Goal: Task Accomplishment & Management: Manage account settings

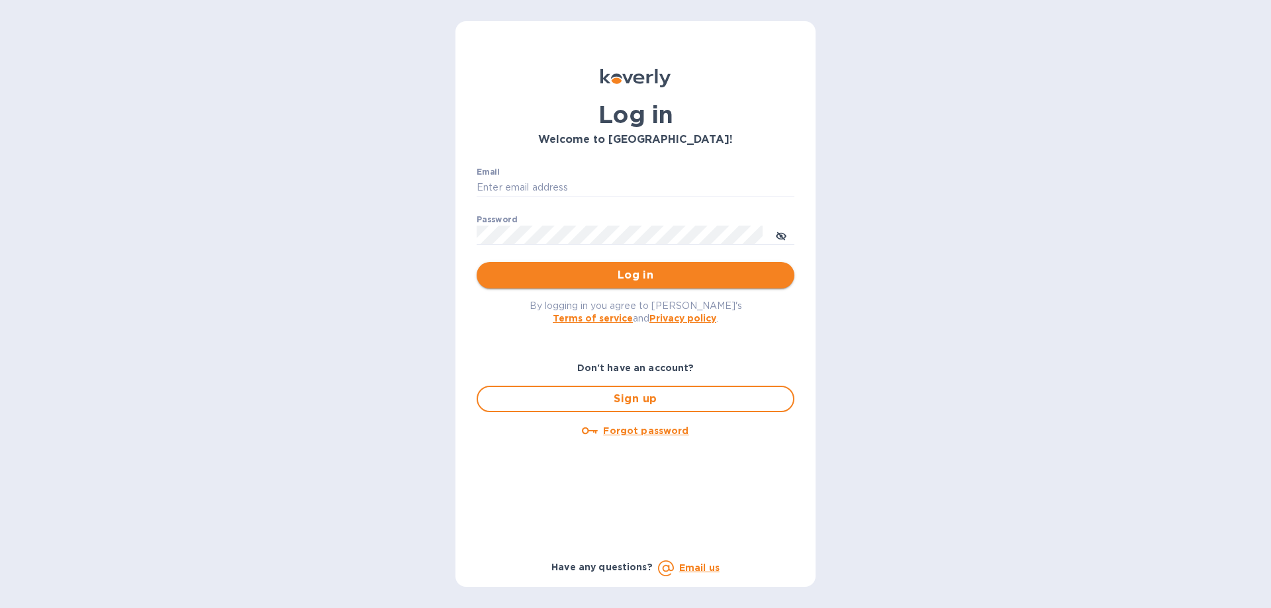
type input "kellie@swiftarrow.com"
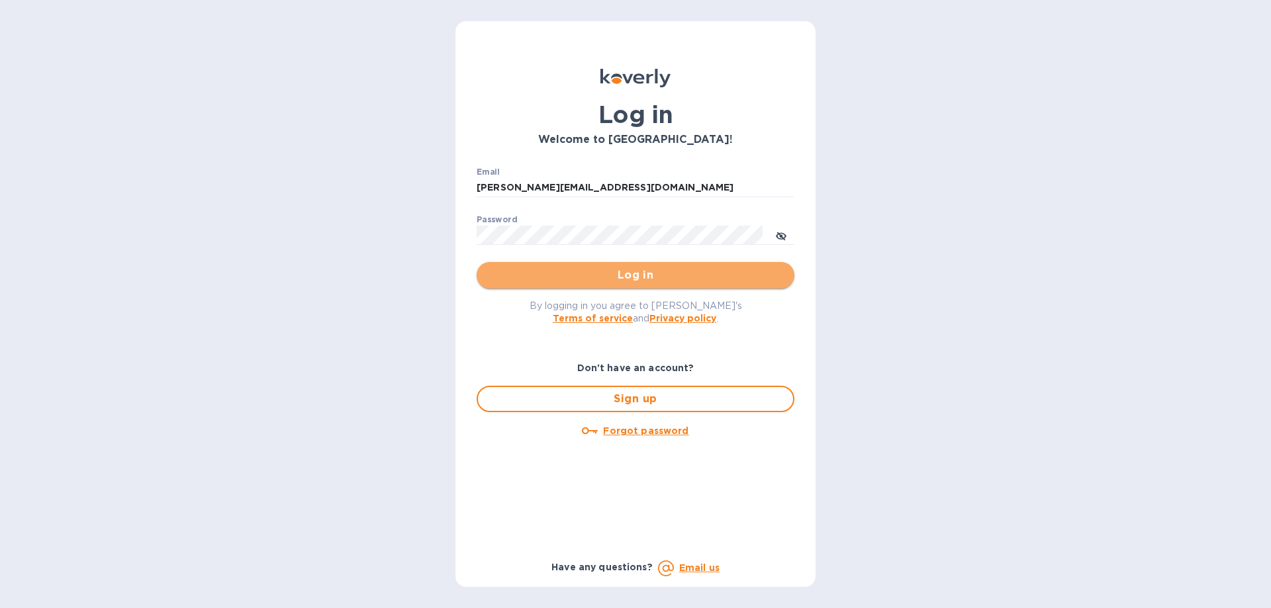
click at [633, 271] on span "Log in" at bounding box center [635, 275] width 296 height 16
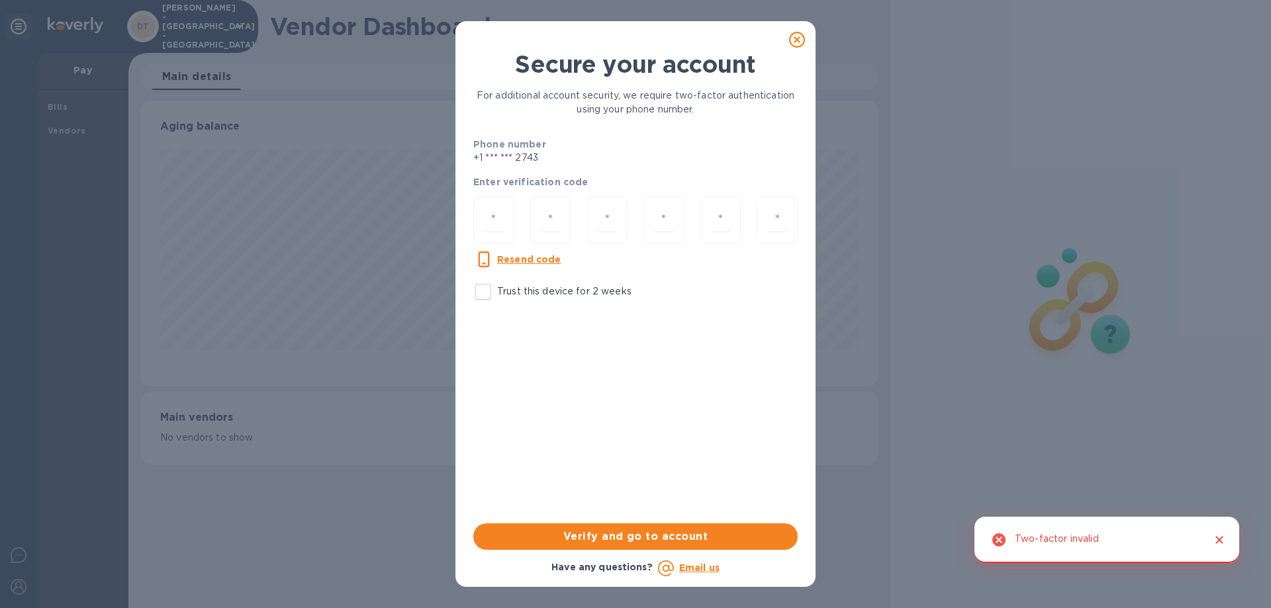
scroll to position [286, 737]
click at [500, 214] on input "number" at bounding box center [493, 220] width 19 height 24
type input "4"
type input "1"
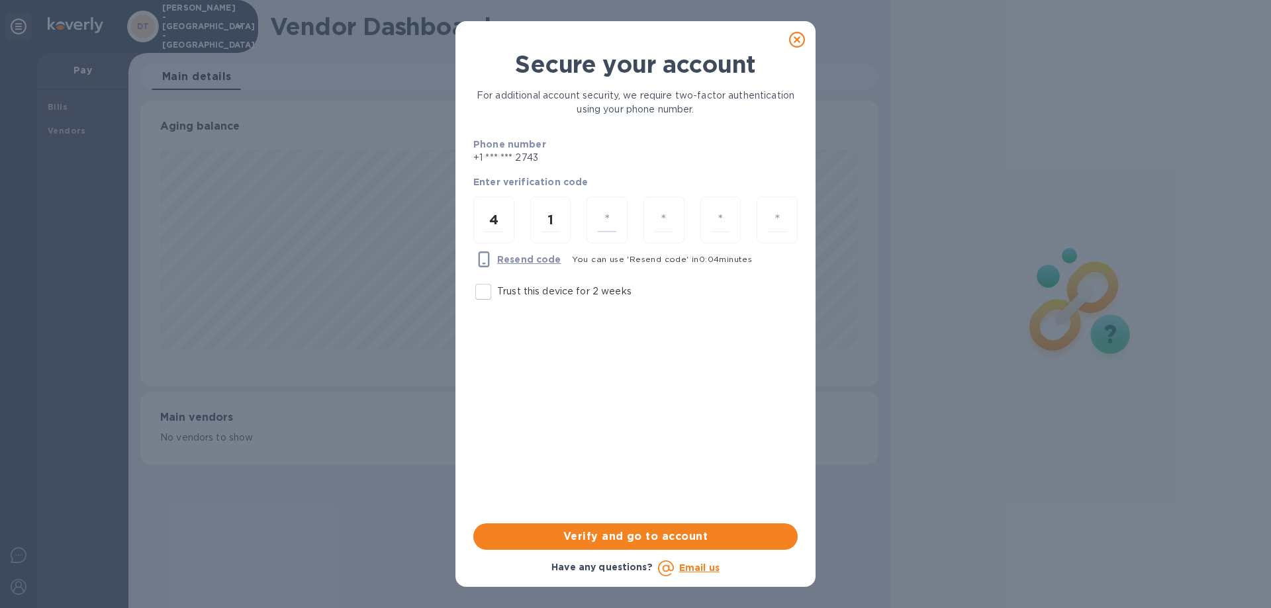
type input "1"
type input "6"
type input "2"
type input "6"
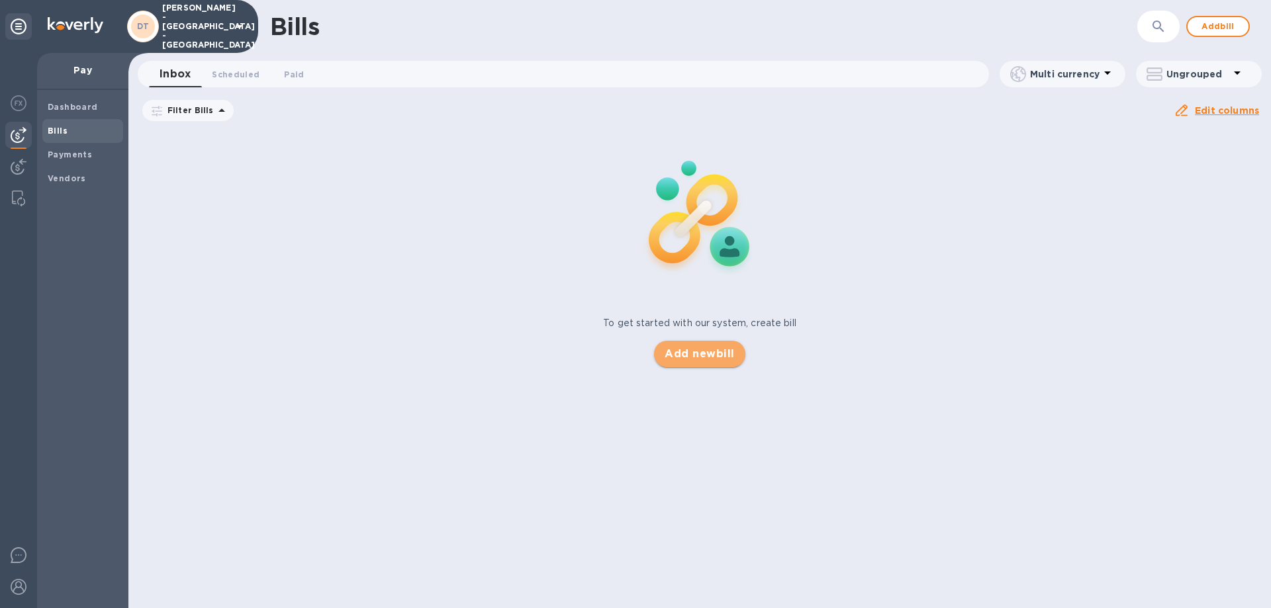
click at [697, 353] on span "Add new bill" at bounding box center [698, 354] width 69 height 16
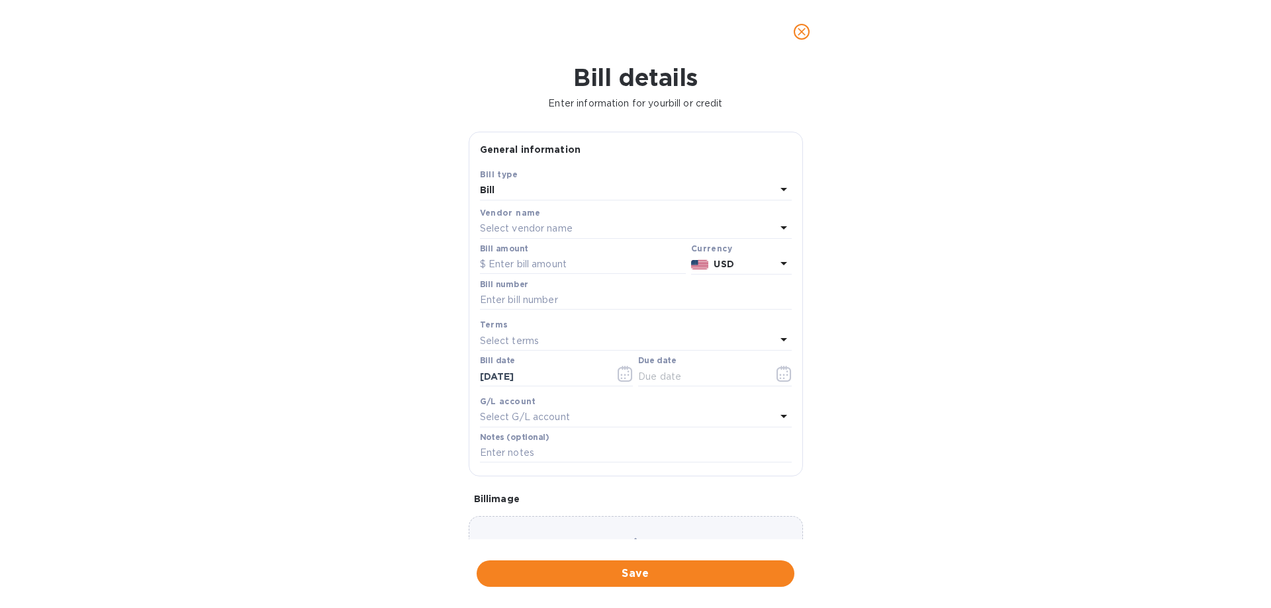
click at [776, 224] on icon at bounding box center [784, 228] width 16 height 16
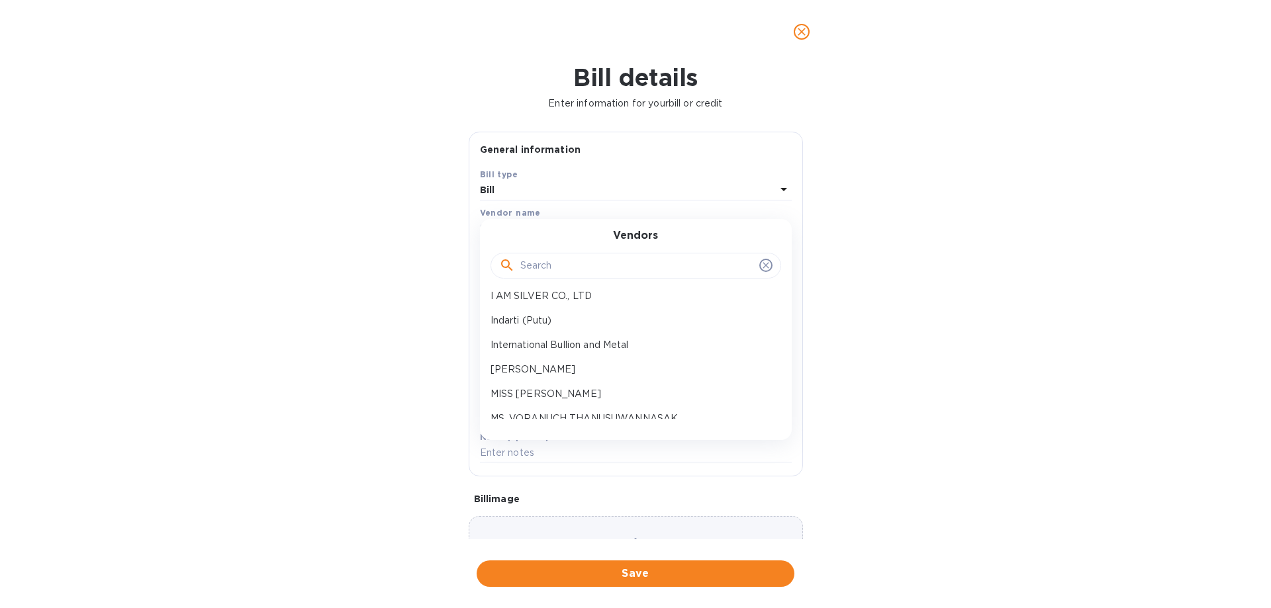
scroll to position [132, 0]
click at [619, 412] on p "MS. VORANUCH THANUSUWANNASAK" at bounding box center [630, 417] width 280 height 14
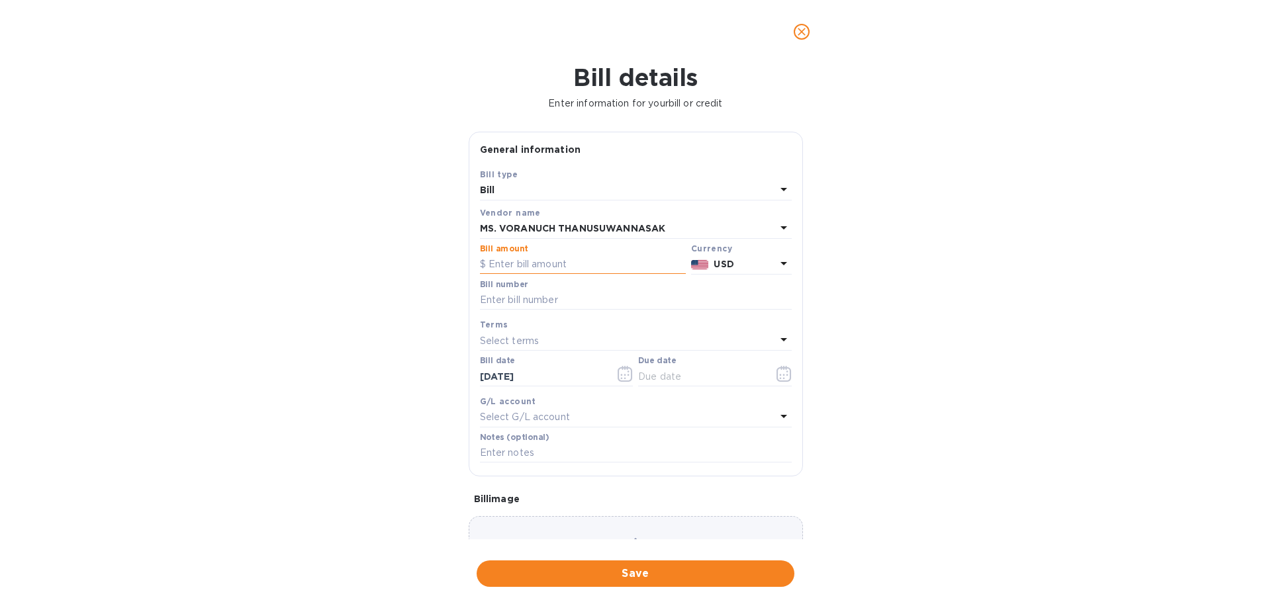
click at [523, 259] on input "text" at bounding box center [583, 265] width 206 height 20
type input "1,158.60"
click at [541, 301] on input "text" at bounding box center [636, 301] width 312 height 20
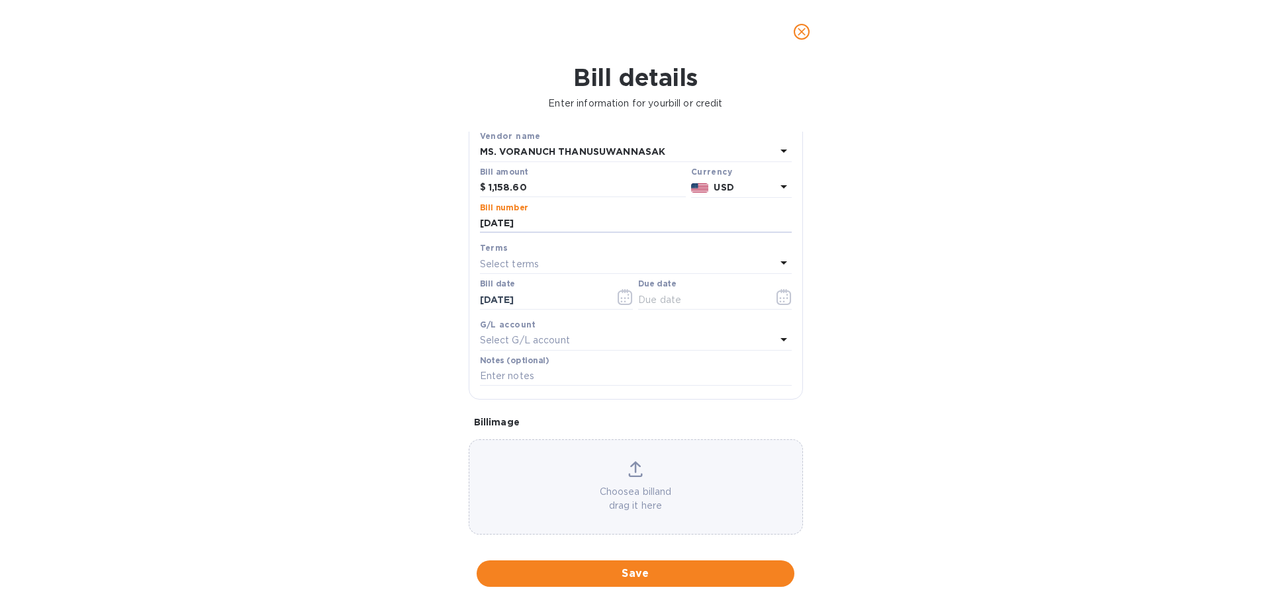
scroll to position [88, 0]
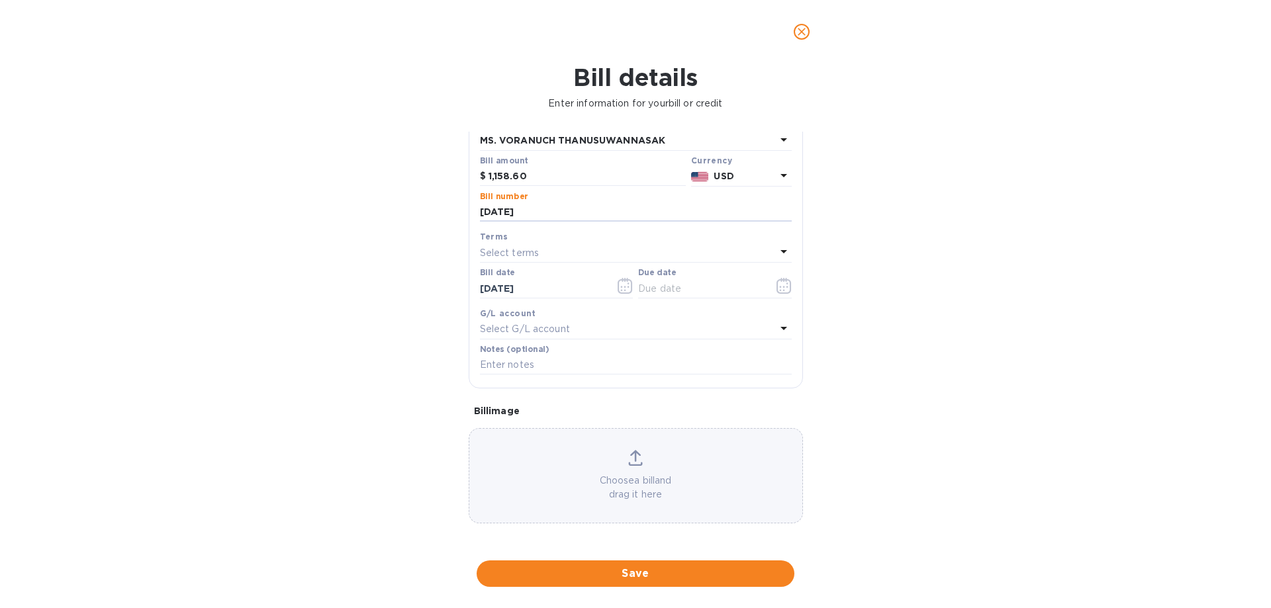
type input "[DATE]"
click at [636, 460] on icon at bounding box center [635, 458] width 15 height 16
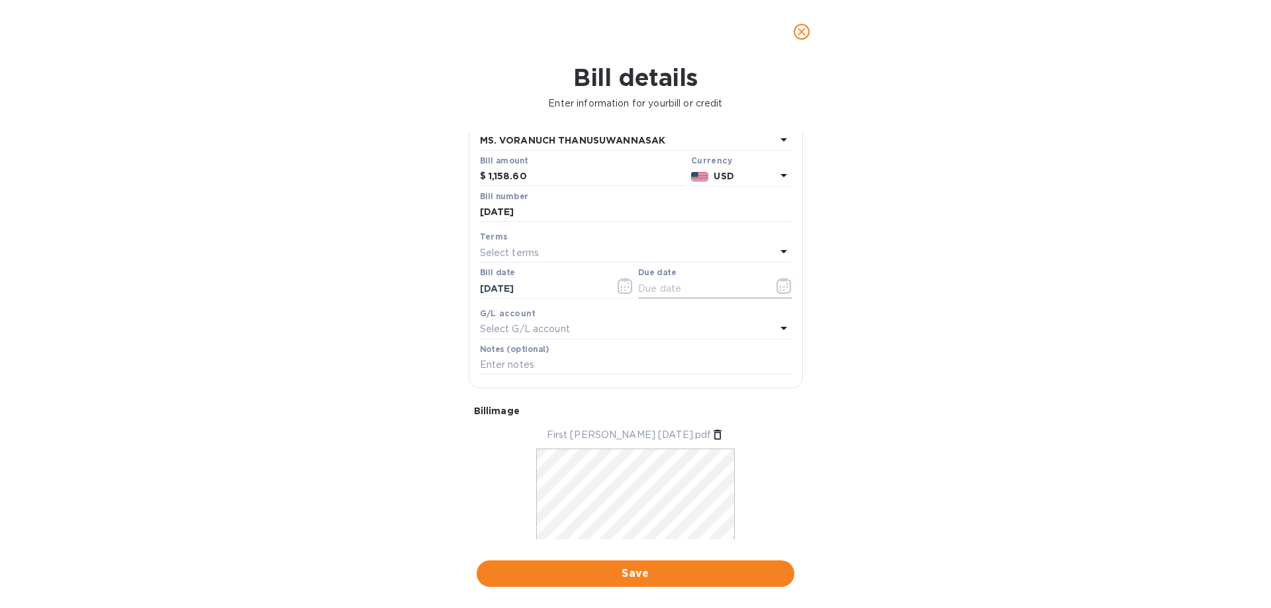
click at [783, 285] on icon "button" at bounding box center [783, 286] width 15 height 16
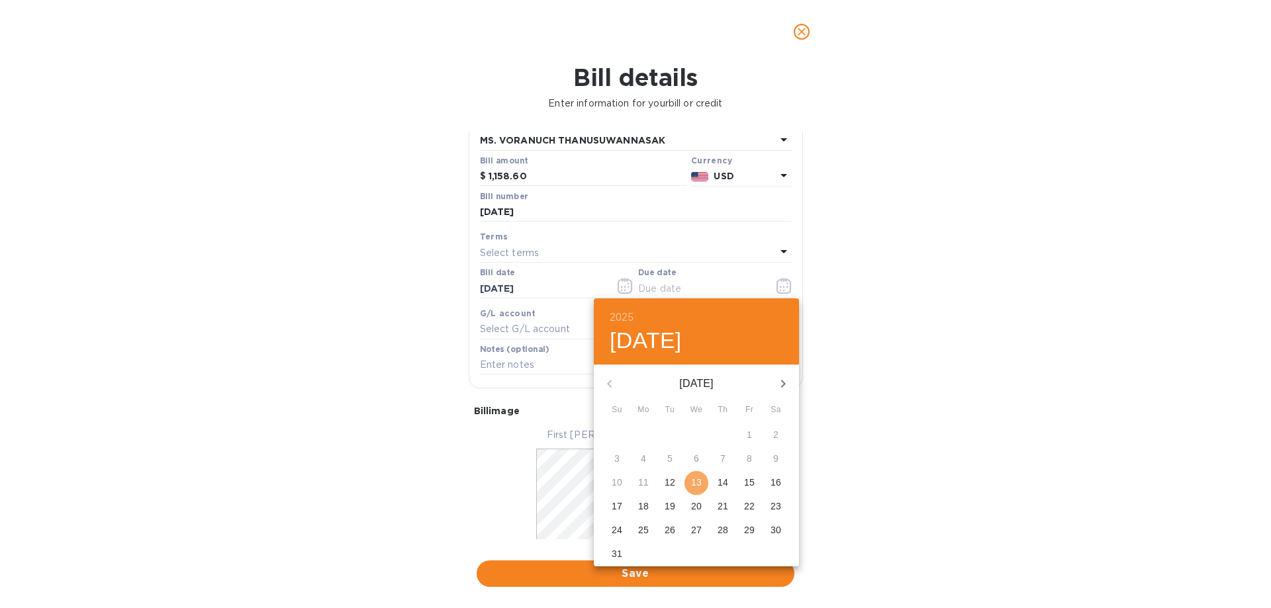
click at [697, 482] on p "13" at bounding box center [696, 482] width 11 height 13
type input "[DATE]"
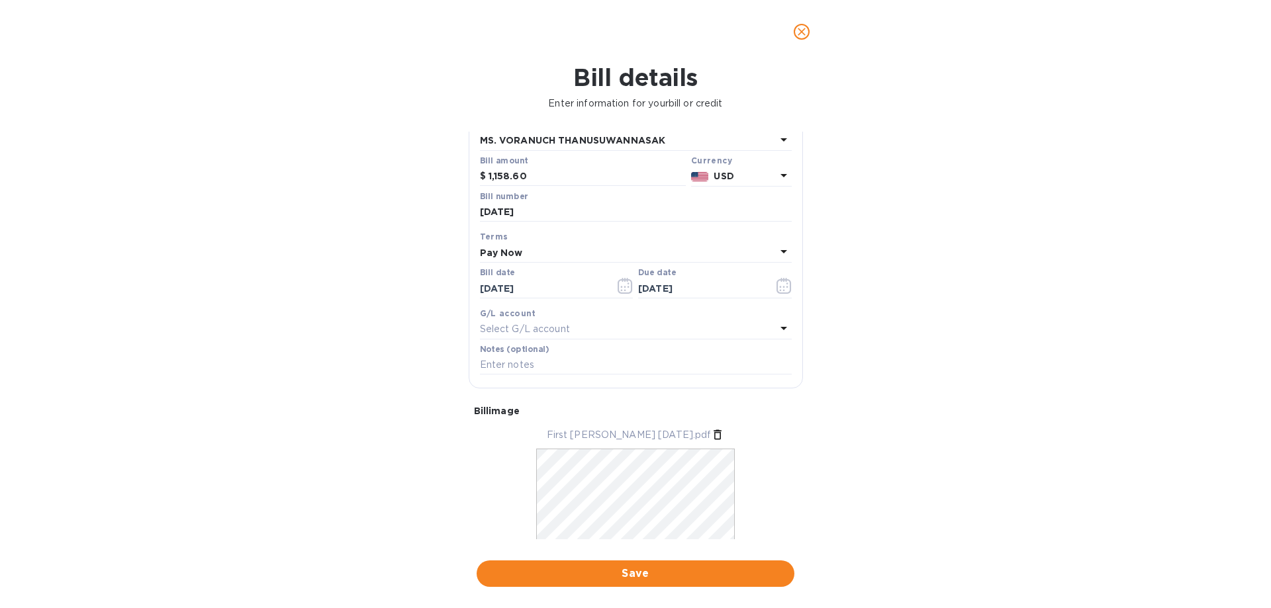
click at [635, 571] on span "Save" at bounding box center [635, 574] width 296 height 16
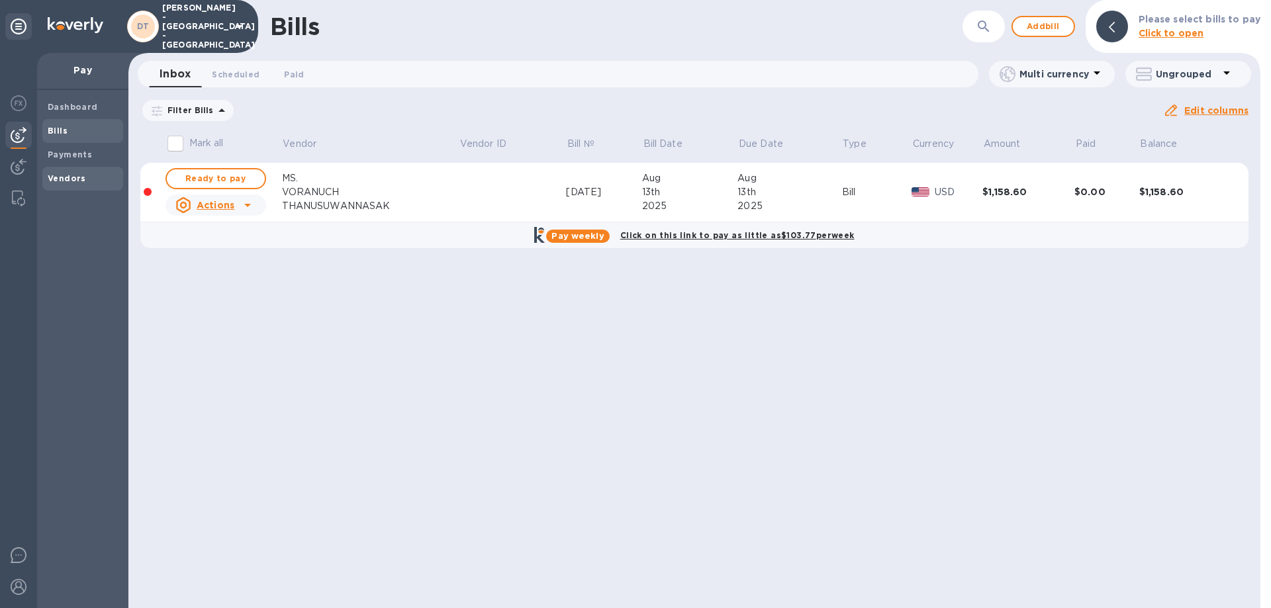
click at [56, 177] on b "Vendors" at bounding box center [67, 178] width 38 height 10
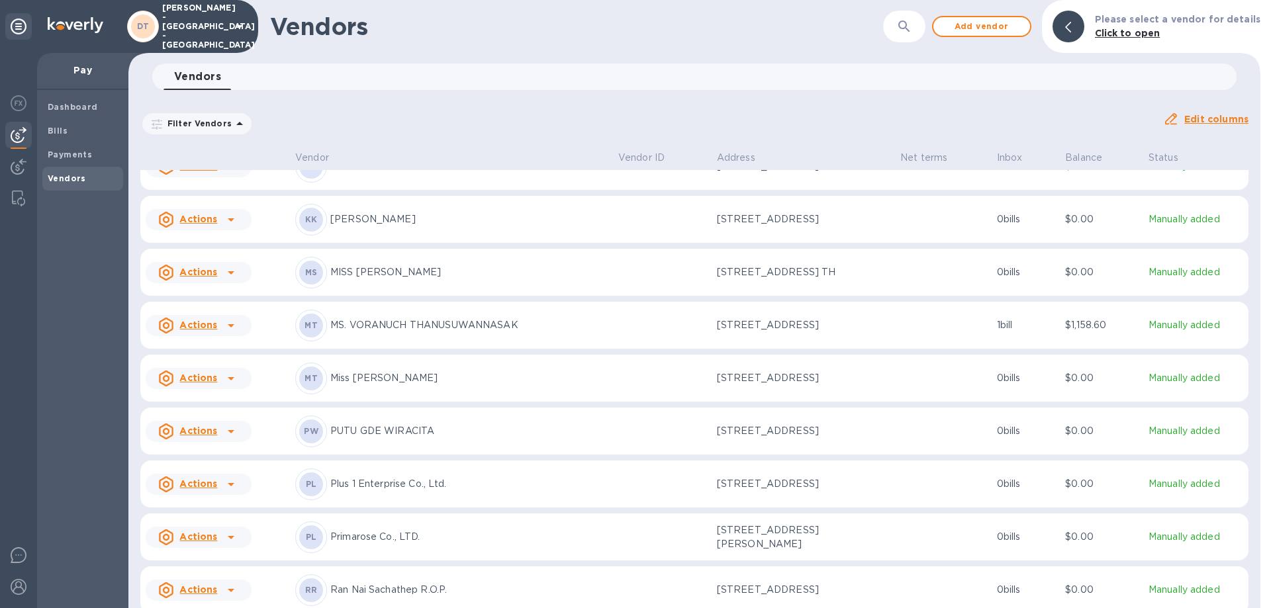
scroll to position [463, 0]
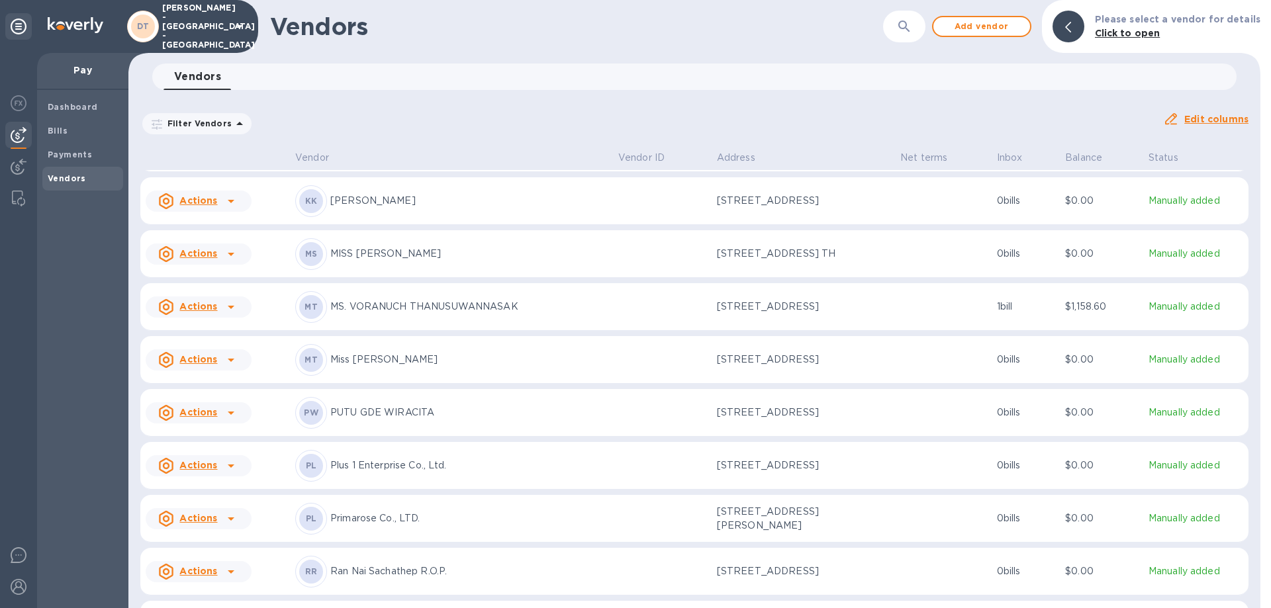
click at [406, 300] on p "MS. VORANUCH THANUSUWANNASAK" at bounding box center [468, 307] width 277 height 14
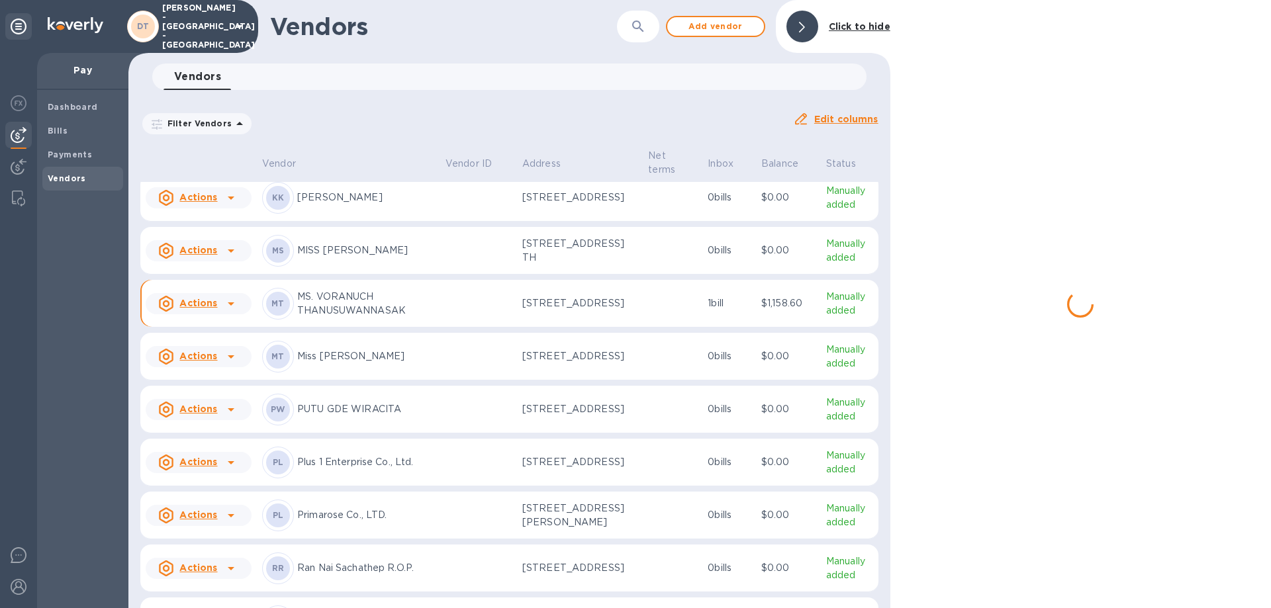
scroll to position [547, 0]
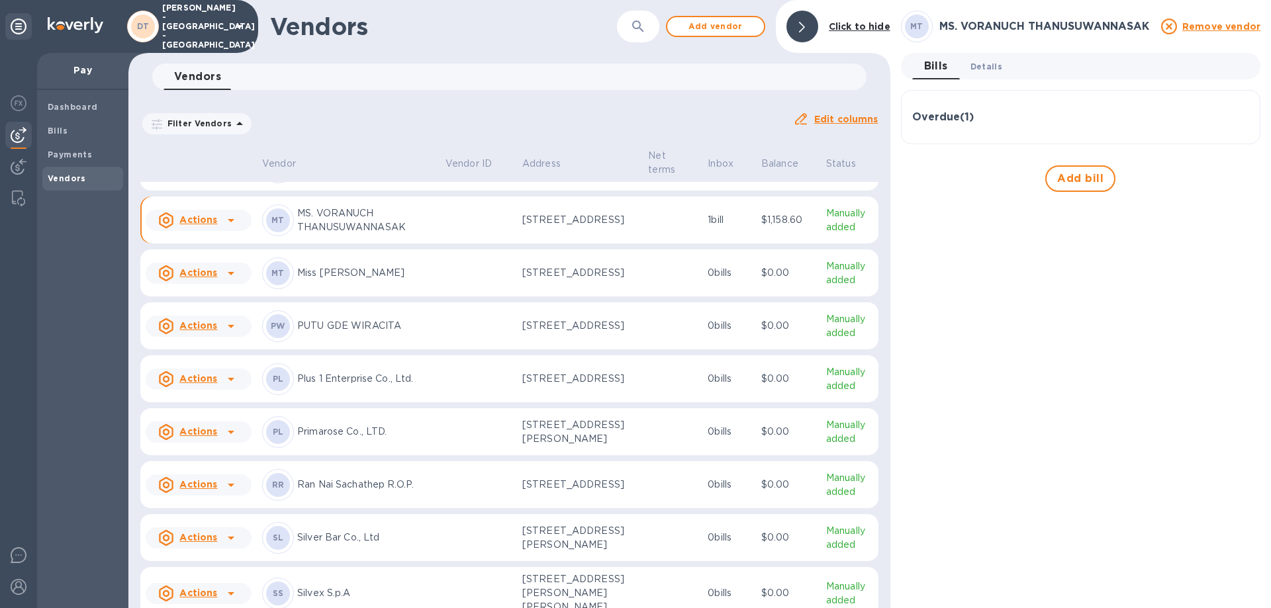
click at [990, 64] on span "Details 0" at bounding box center [986, 67] width 32 height 14
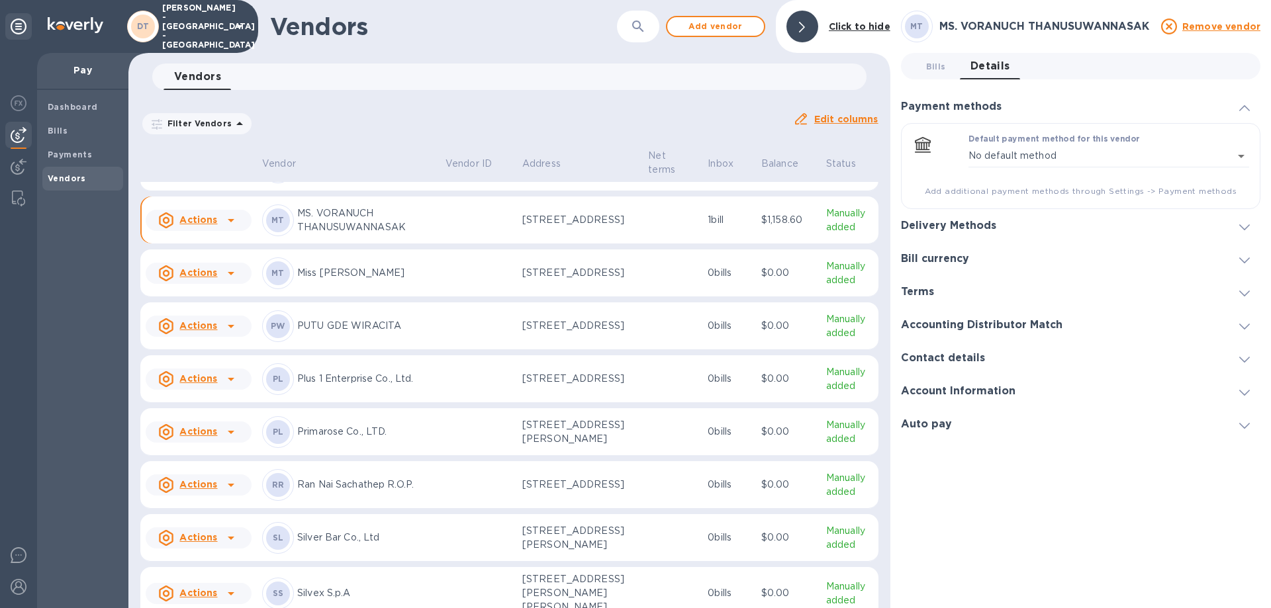
click at [1243, 224] on span at bounding box center [1244, 226] width 11 height 13
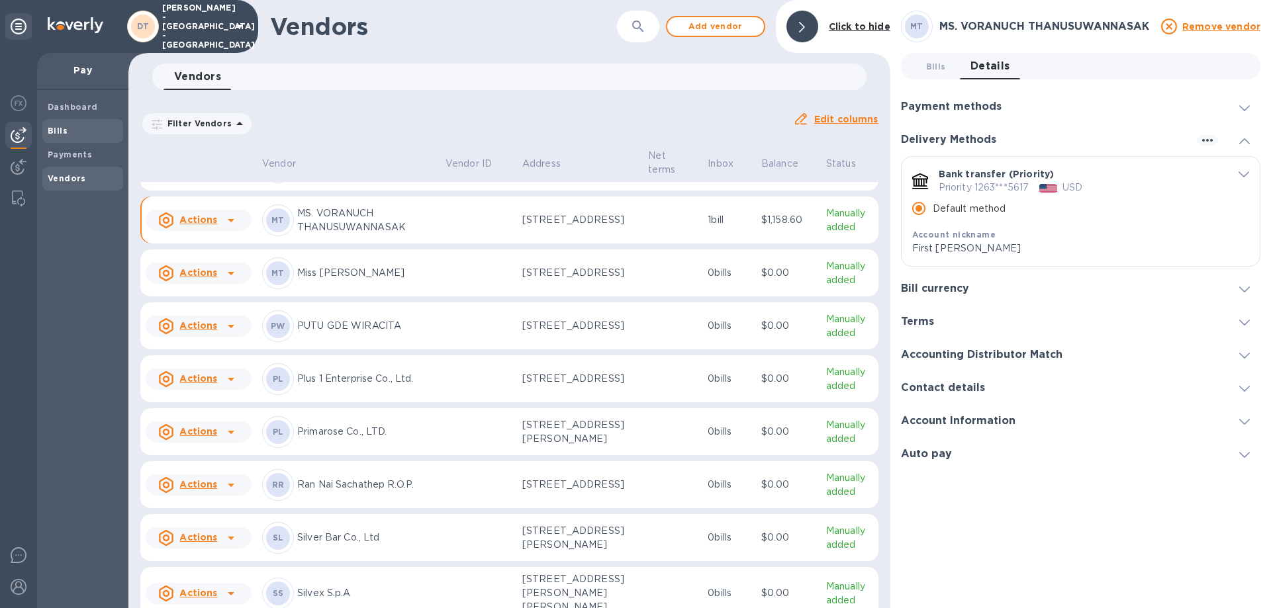
click at [52, 127] on b "Bills" at bounding box center [58, 131] width 20 height 10
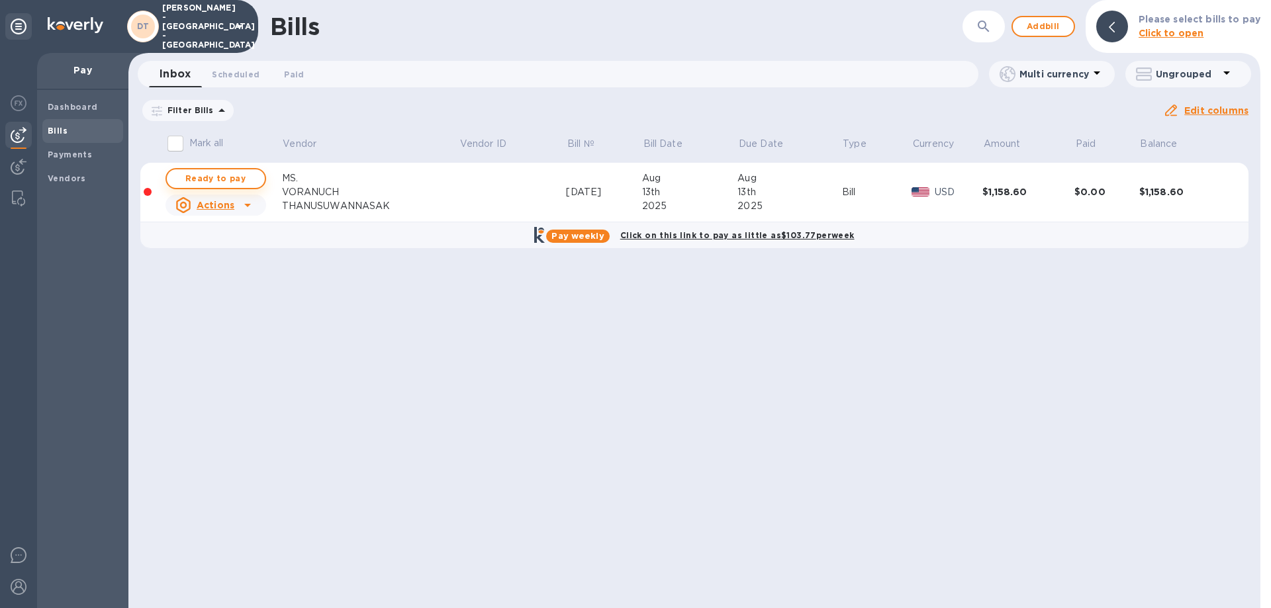
click at [215, 176] on span "Ready to pay" at bounding box center [215, 179] width 77 height 16
checkbox input "true"
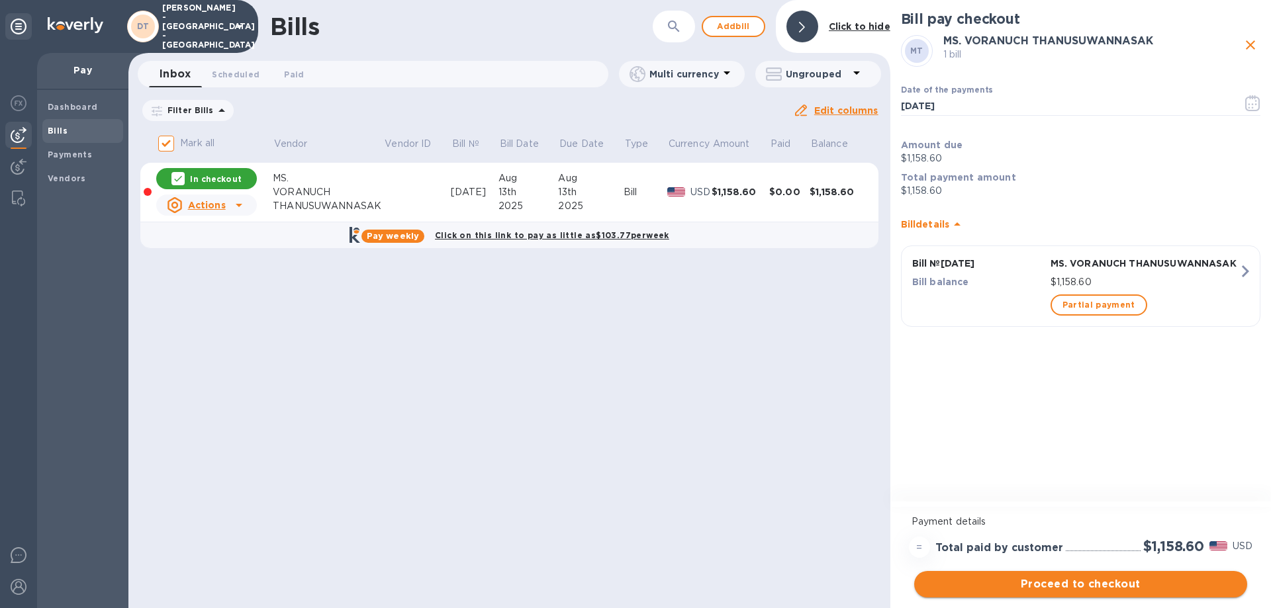
click at [1085, 583] on span "Proceed to checkout" at bounding box center [1080, 584] width 312 height 16
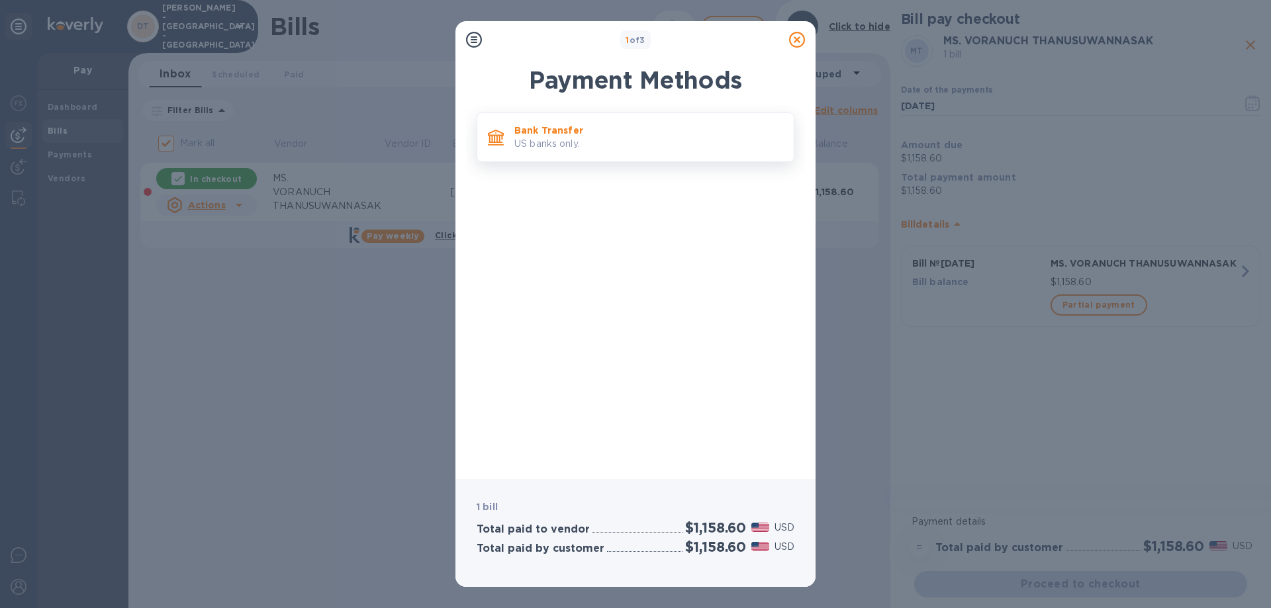
click at [597, 140] on p "US banks only." at bounding box center [648, 144] width 269 height 14
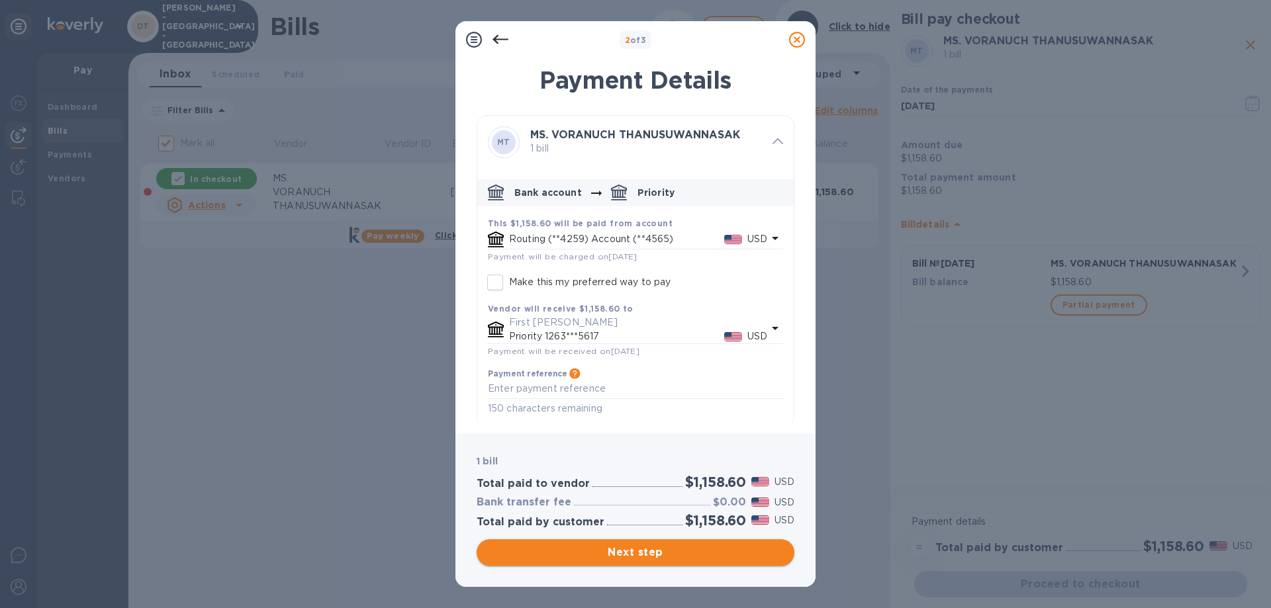
click at [639, 549] on span "Next step" at bounding box center [635, 553] width 296 height 16
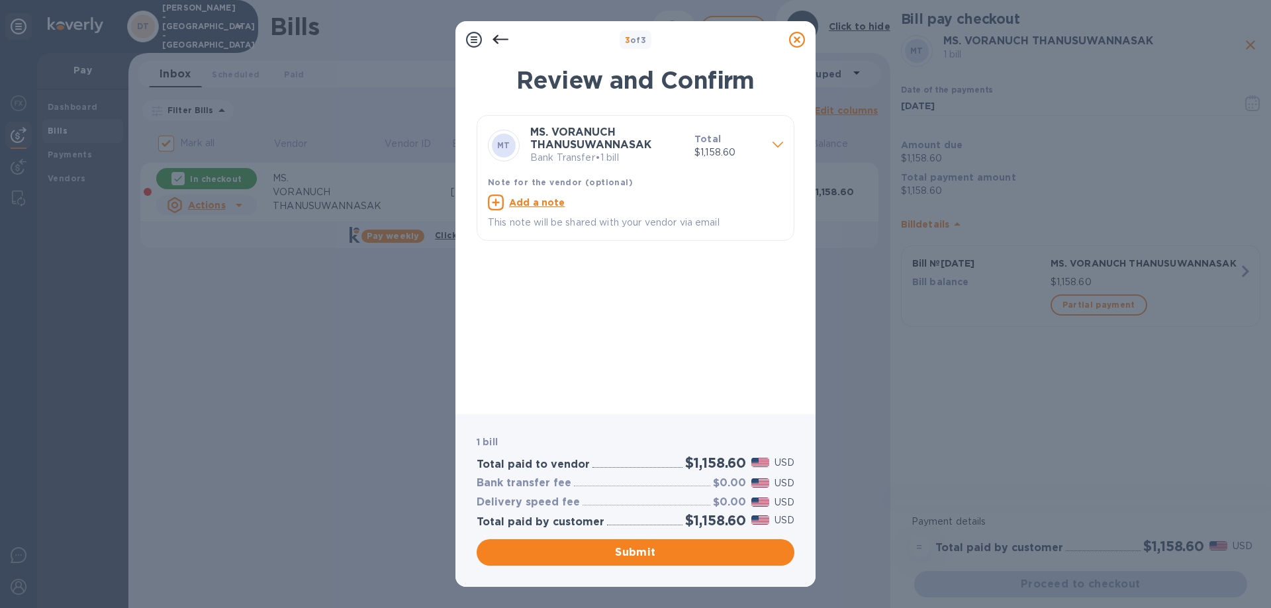
drag, startPoint x: 629, startPoint y: 549, endPoint x: 782, endPoint y: 457, distance: 178.1
click at [630, 549] on span "Submit" at bounding box center [635, 553] width 296 height 16
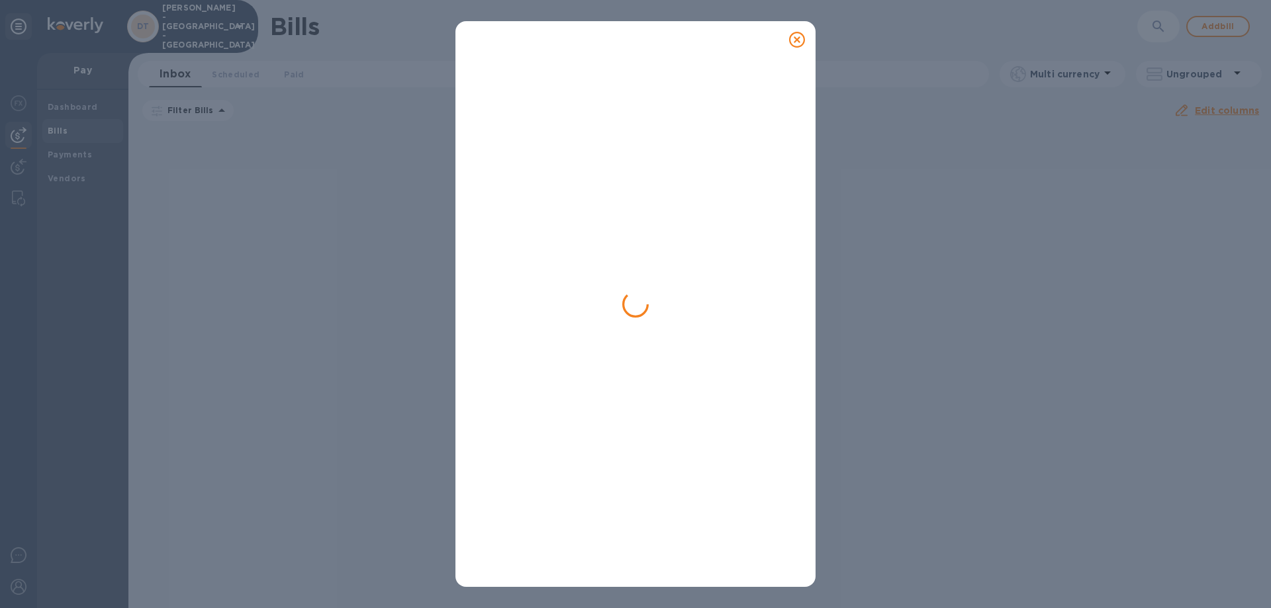
click at [798, 36] on icon at bounding box center [797, 40] width 16 height 16
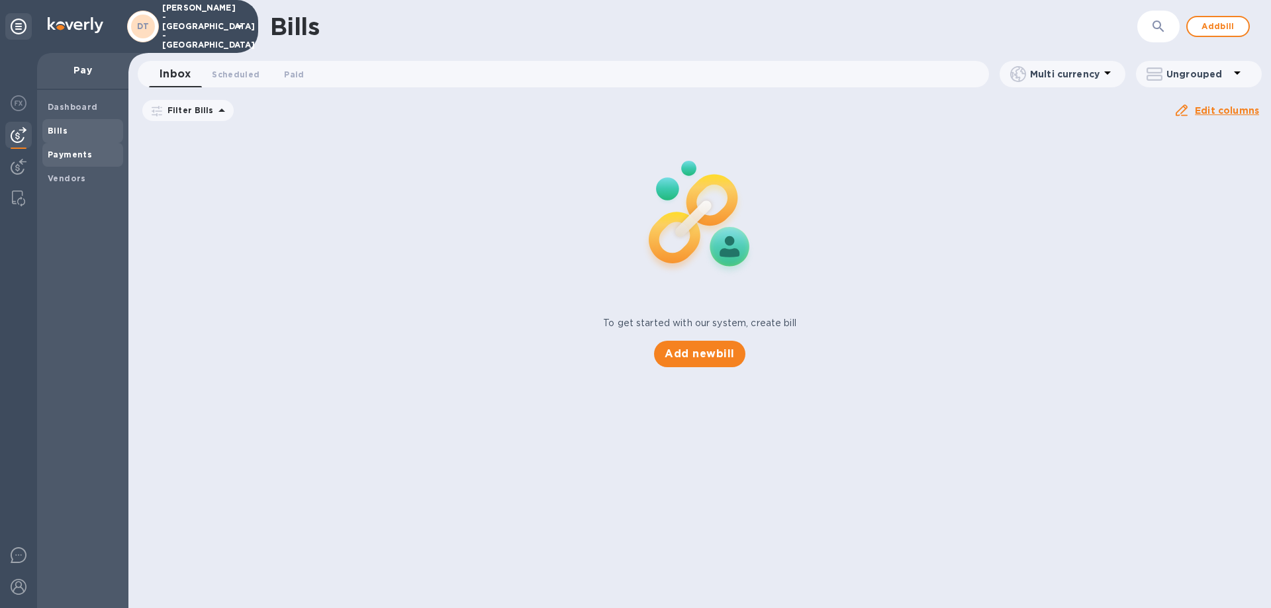
click at [67, 154] on b "Payments" at bounding box center [70, 155] width 44 height 10
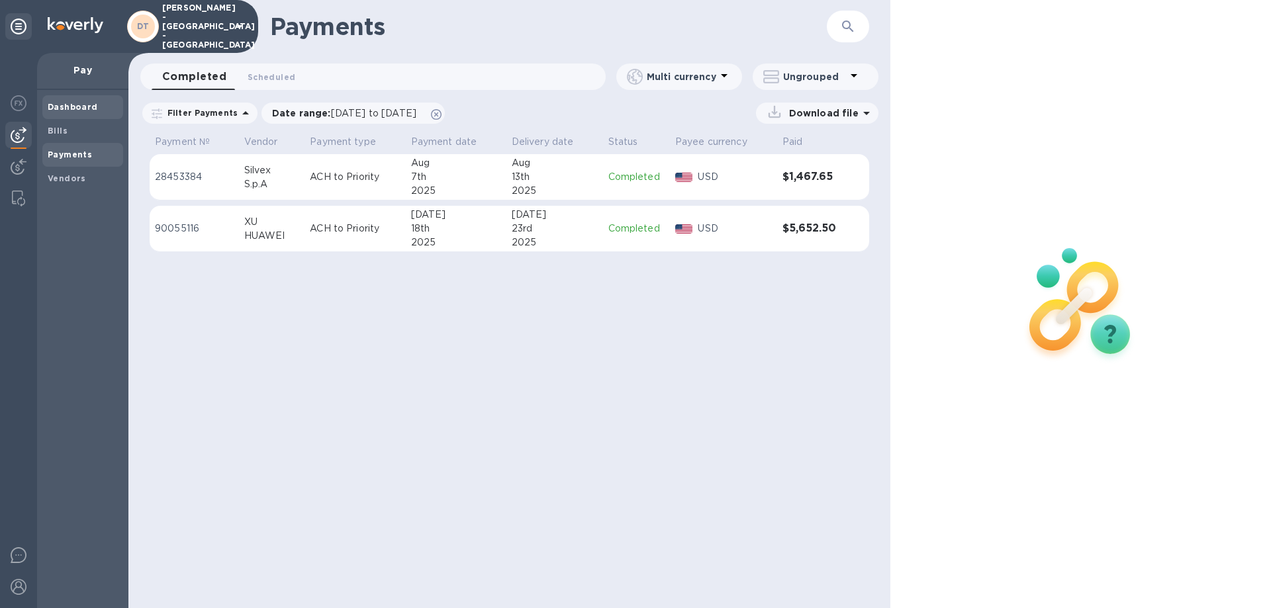
click at [71, 105] on b "Dashboard" at bounding box center [73, 107] width 50 height 10
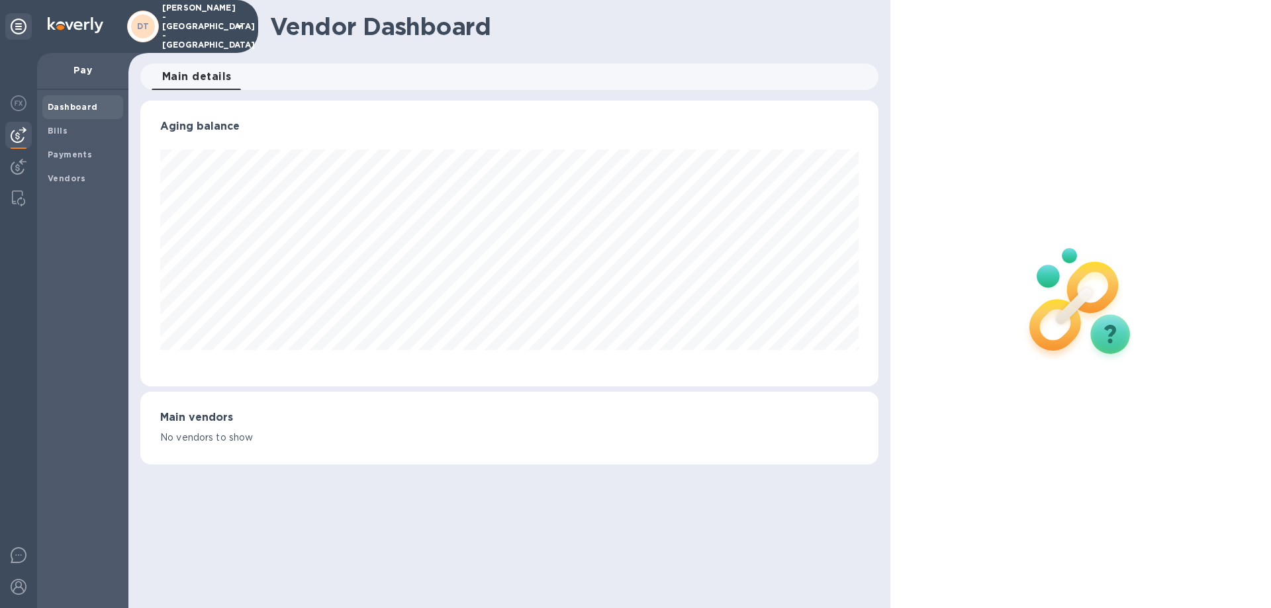
scroll to position [286, 737]
click at [66, 108] on b "Dashboard" at bounding box center [73, 107] width 50 height 10
click at [62, 176] on b "Vendors" at bounding box center [67, 178] width 38 height 10
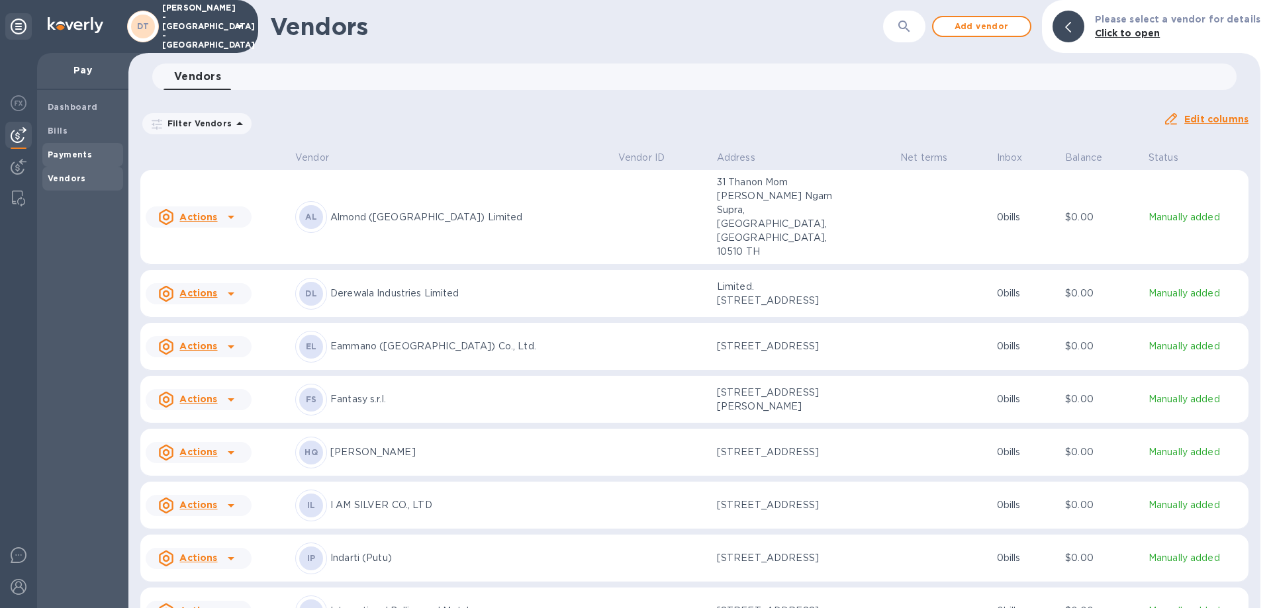
click at [64, 150] on b "Payments" at bounding box center [70, 155] width 44 height 10
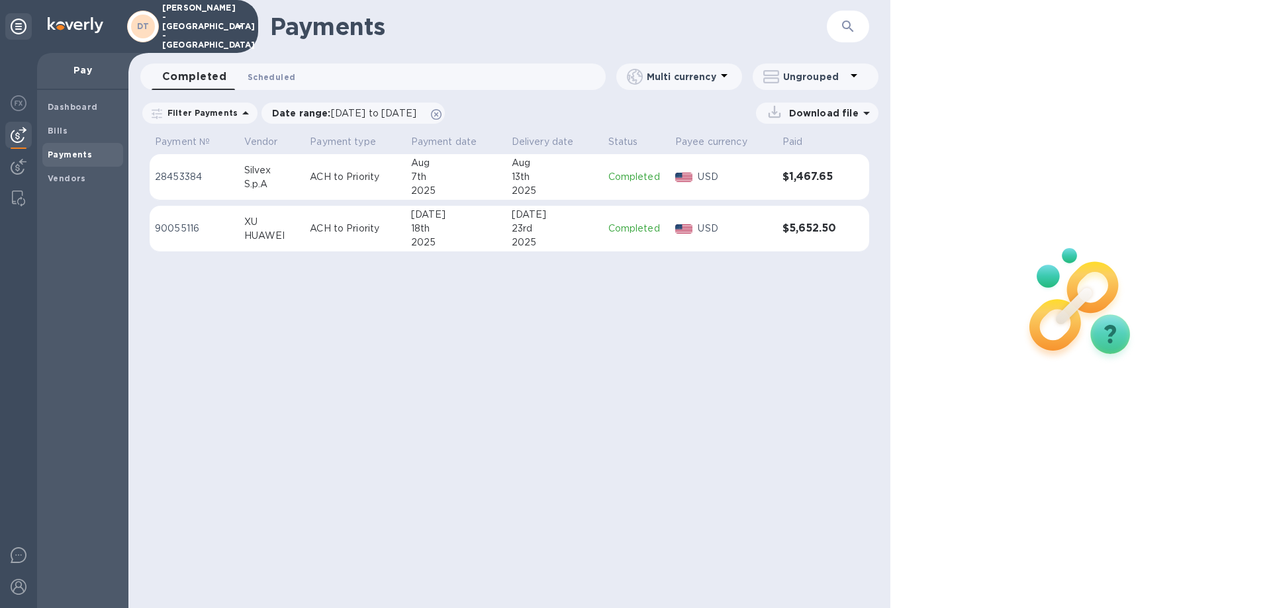
click at [272, 72] on span "Scheduled 0" at bounding box center [271, 77] width 48 height 14
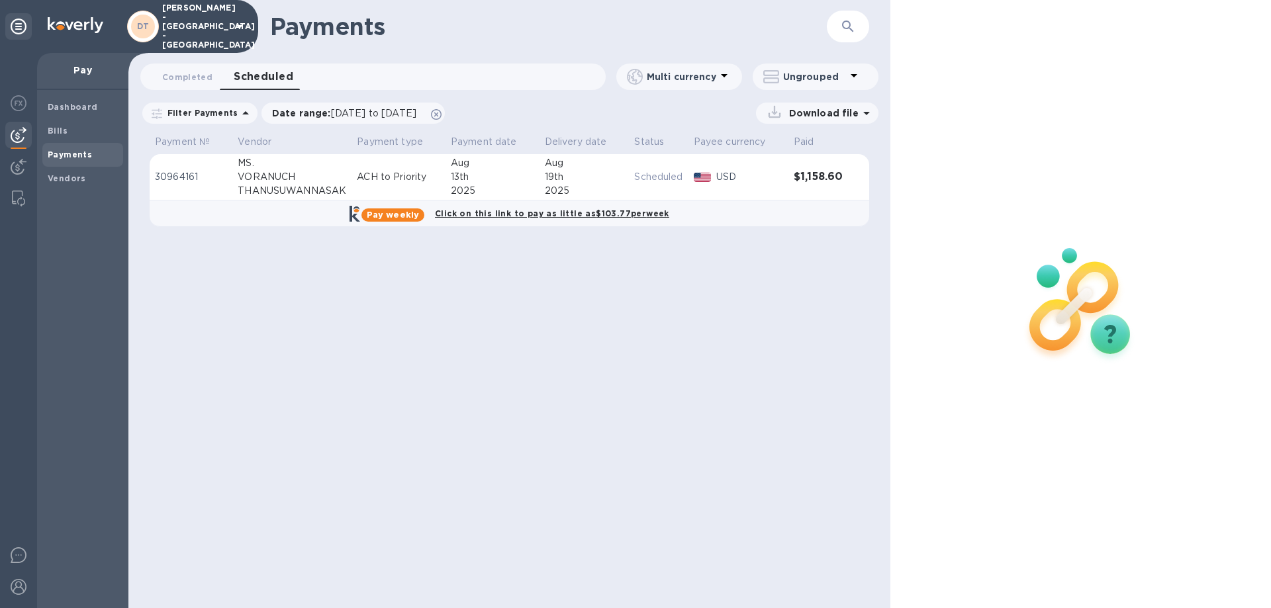
click at [181, 173] on p "30964161" at bounding box center [191, 177] width 72 height 14
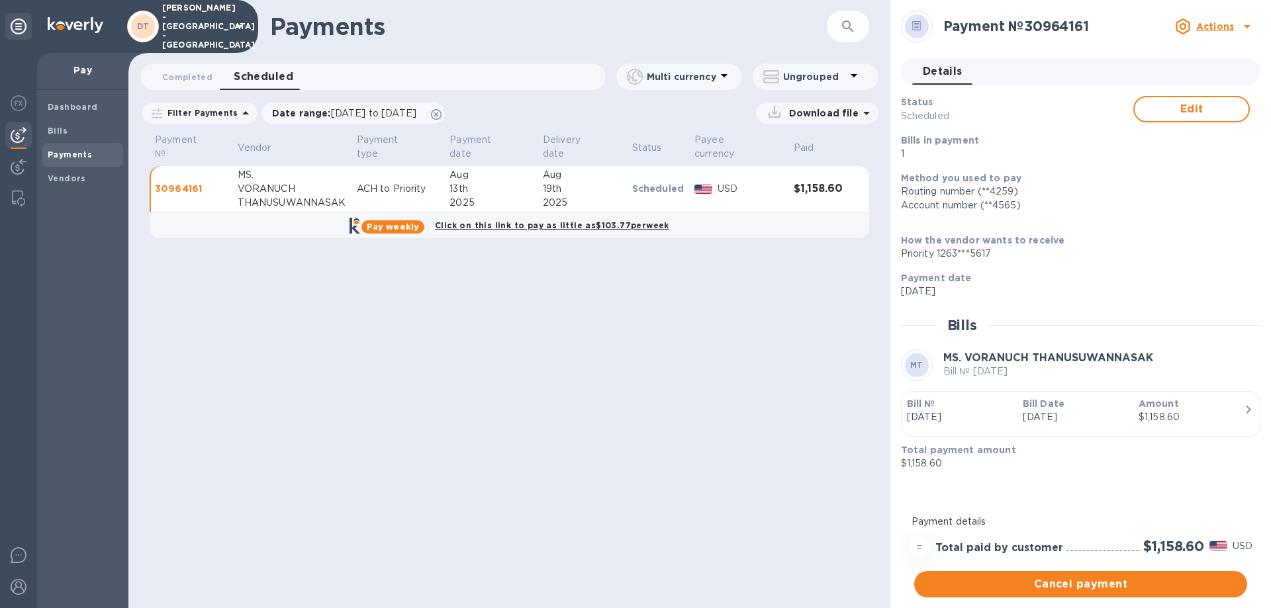
click at [1247, 408] on icon "button" at bounding box center [1248, 410] width 16 height 16
